Goal: Task Accomplishment & Management: Manage account settings

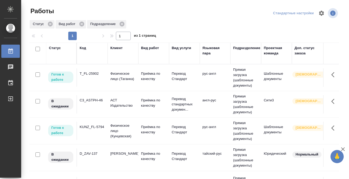
click at [101, 76] on div "KUNZ_FL-5794" at bounding box center [92, 73] width 25 height 5
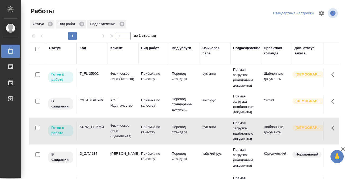
click at [101, 76] on div "KUNZ_FL-5794" at bounding box center [92, 73] width 25 height 5
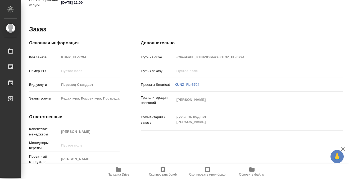
scroll to position [282, 0]
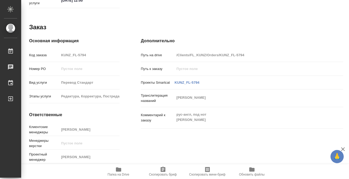
click at [117, 169] on icon "button" at bounding box center [118, 170] width 5 height 4
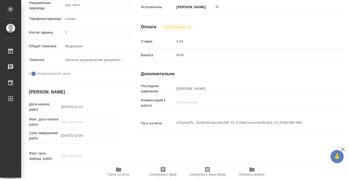
scroll to position [0, 0]
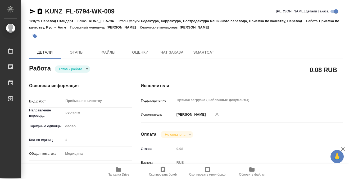
click at [35, 37] on icon "button" at bounding box center [35, 36] width 4 height 4
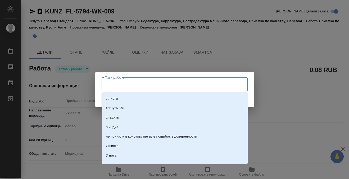
click at [120, 88] on input "Тэги работы" at bounding box center [169, 84] width 131 height 9
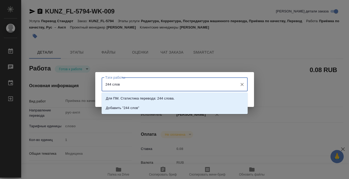
type input "244 слова"
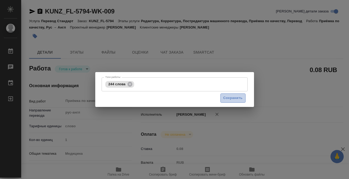
click at [229, 95] on span "Сохранить" at bounding box center [232, 98] width 19 height 6
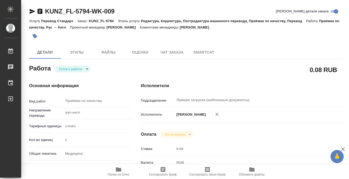
type input "readyForWork"
type input "рус-англ"
type input "5a8b1489cc6b4906c91bfd90"
type input "1"
type input "med"
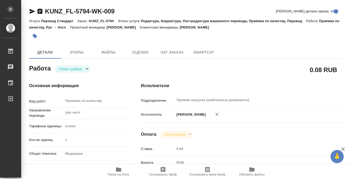
type input "5a8b8b956a9677013d343e74"
checkbox input "true"
type input "15.08.2025 12:10"
type input "18.08.2025 12:00"
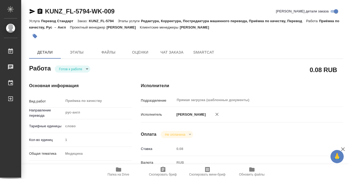
type input "Прямая загрузка (шаблонные документы)"
type input "notPayed"
type input "0.08"
type input "RUB"
type input "[PERSON_NAME]"
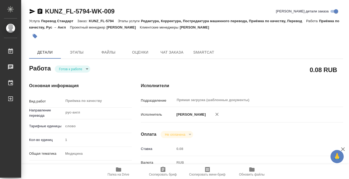
type input "KUNZ_FL-5794"
type input "Перевод Стандарт"
type input "Редактура, Корректура, Постредактура машинного перевода, Приёмка по качеству, П…"
type input "[PERSON_NAME]"
type input "/Clients/FL_KUNZ/Orders/KUNZ_FL-5794"
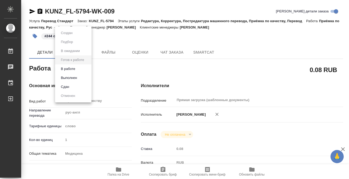
click at [81, 70] on body "🙏 .cls-1 fill:#fff; AWATERA Kobzeva Elizaveta Работы 0 Чаты График Выйти KUNZ_F…" at bounding box center [174, 89] width 349 height 179
click at [81, 78] on li "Выполнен" at bounding box center [73, 77] width 36 height 9
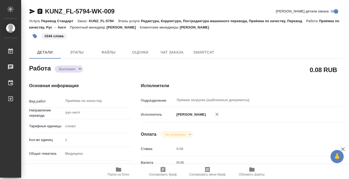
type textarea "x"
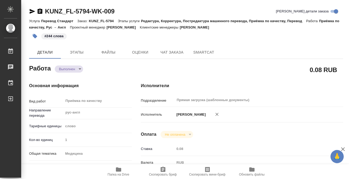
type textarea "x"
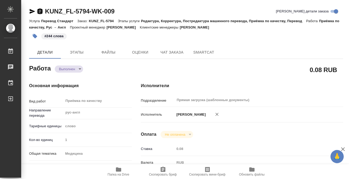
click at [42, 10] on icon "button" at bounding box center [40, 10] width 5 height 5
